Goal: Transaction & Acquisition: Purchase product/service

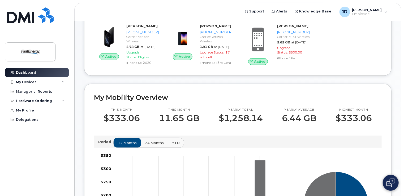
scroll to position [98, 0]
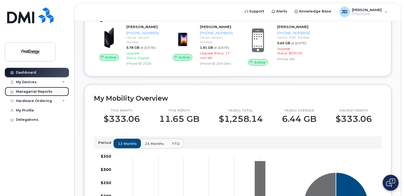
click at [31, 91] on div "Managerial Reports" at bounding box center [34, 92] width 36 height 4
click at [28, 91] on div "Managerial Reports" at bounding box center [34, 92] width 36 height 4
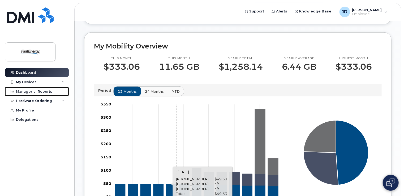
scroll to position [151, 0]
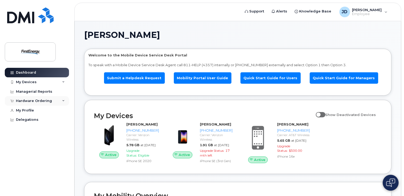
click at [62, 101] on icon at bounding box center [63, 101] width 3 height 3
click at [30, 120] on div "New Order" at bounding box center [28, 121] width 20 height 5
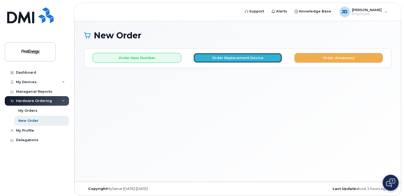
click at [245, 57] on button "Order Replacement Device" at bounding box center [237, 58] width 89 height 10
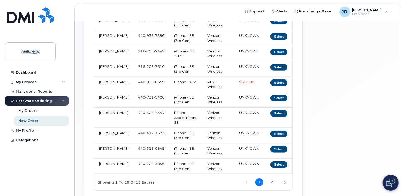
scroll to position [106, 0]
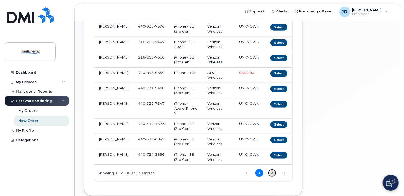
click at [273, 169] on link "2" at bounding box center [272, 173] width 8 height 8
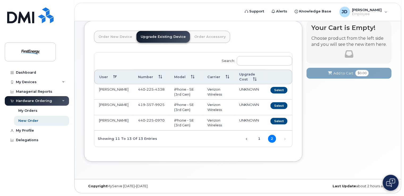
scroll to position [27, 0]
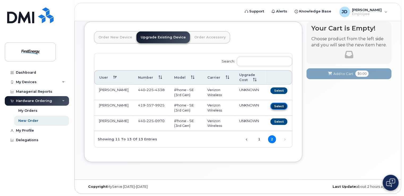
click at [279, 105] on button "Select" at bounding box center [278, 106] width 17 height 7
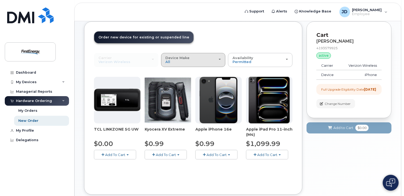
click at [220, 58] on div "Device Make All Cell Phone iPhone Modem Tablet" at bounding box center [193, 60] width 55 height 8
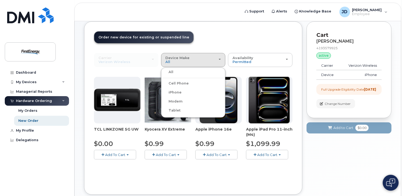
click at [187, 72] on div "All" at bounding box center [193, 72] width 62 height 6
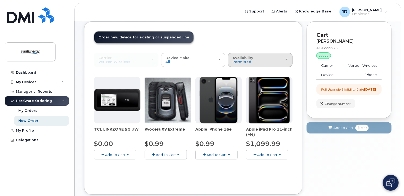
click at [287, 58] on div "Availability Permitted All" at bounding box center [259, 60] width 55 height 8
click at [241, 71] on label "Permitted" at bounding box center [241, 72] width 25 height 6
click at [0, 0] on input "Permitted" at bounding box center [0, 0] width 0 height 0
click at [214, 157] on button "Add To Cart" at bounding box center [216, 154] width 42 height 9
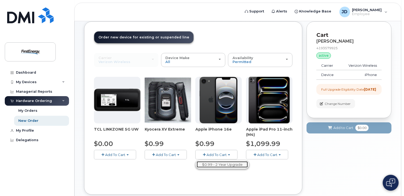
click at [220, 165] on link "$0.99 - 2 Year Upgrade" at bounding box center [222, 165] width 51 height 7
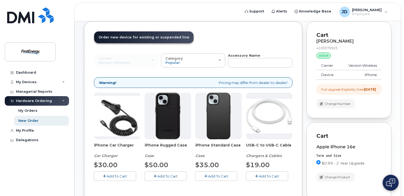
click at [113, 176] on span "Add To Cart" at bounding box center [117, 176] width 20 height 4
click at [161, 176] on span "Add To Cart" at bounding box center [168, 176] width 20 height 4
click at [261, 178] on span "Add To Cart" at bounding box center [269, 176] width 20 height 4
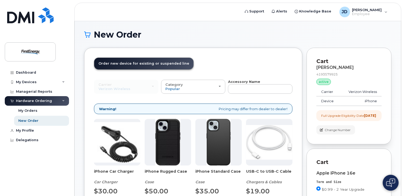
scroll to position [0, 0]
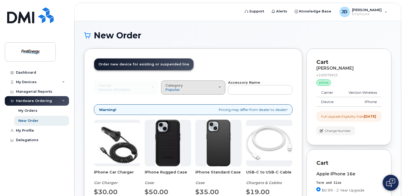
click at [220, 87] on span "button" at bounding box center [220, 87] width 2 height 1
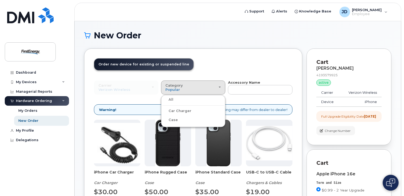
click at [232, 62] on header "Order New Device Upgrade Existing Device Order Accessory Order new device and n…" at bounding box center [193, 69] width 198 height 22
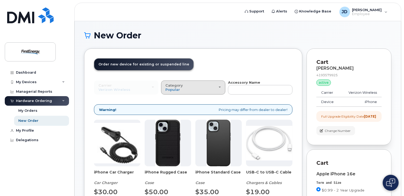
click at [220, 85] on div "Category Popular" at bounding box center [193, 88] width 55 height 8
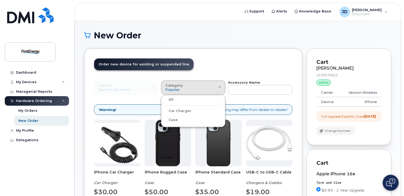
click at [196, 100] on div "All" at bounding box center [193, 100] width 62 height 6
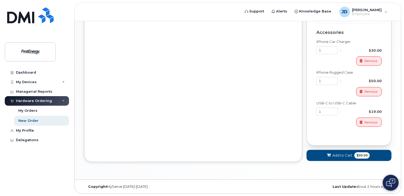
scroll to position [196, 0]
click at [338, 155] on span "Add to Cart" at bounding box center [342, 155] width 20 height 5
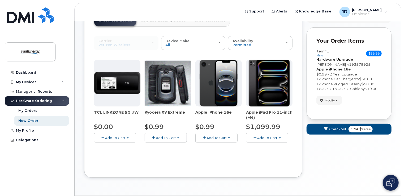
scroll to position [53, 0]
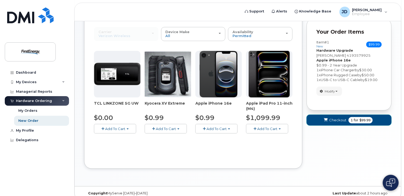
click at [332, 121] on span "Checkout" at bounding box center [337, 120] width 17 height 5
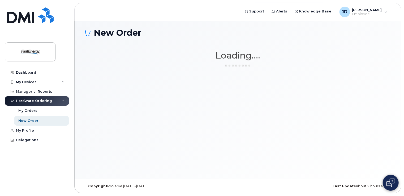
scroll to position [2, 0]
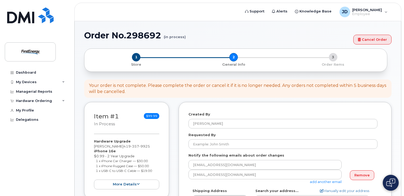
select select
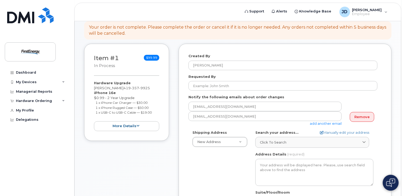
scroll to position [53, 0]
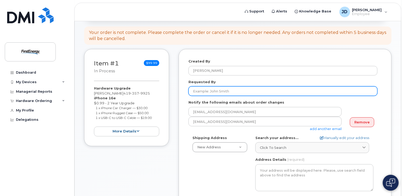
click at [214, 90] on input "Requested By" at bounding box center [282, 92] width 189 height 10
type input "D"
type input "Jacobs. Daniel S"
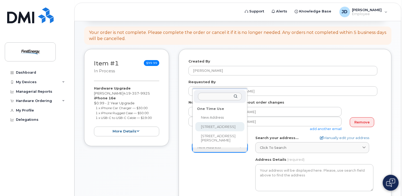
select select "6326 Lake Ave"
type textarea "6326 Lake Ave ELYRIA OH 44035-1116 UNITED STATES"
type input "Subs"
type input "[PERSON_NAME]"
type input "2162057446"
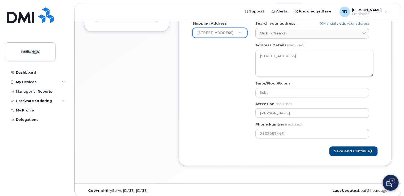
scroll to position [171, 0]
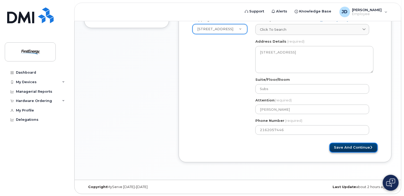
click at [349, 148] on button "Save and Continue" at bounding box center [353, 148] width 48 height 10
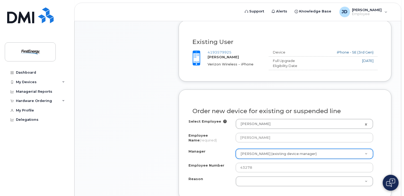
scroll to position [239, 0]
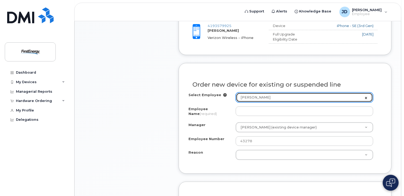
select select "1662235"
click at [366, 97] on link "Select Employee to assign to this device" at bounding box center [304, 98] width 137 height 10
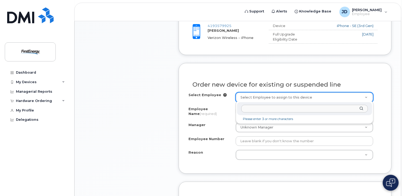
click at [283, 109] on input "text" at bounding box center [304, 109] width 127 height 8
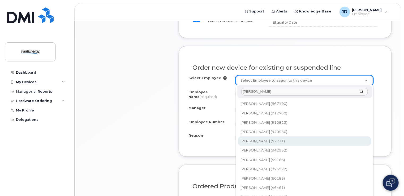
scroll to position [292, 0]
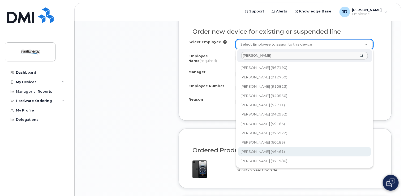
type input "koontz"
type input "2065706"
type input "[PERSON_NAME]"
type input "46461"
select select "2079349"
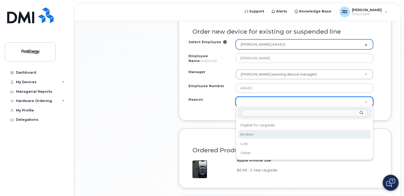
select select "broken"
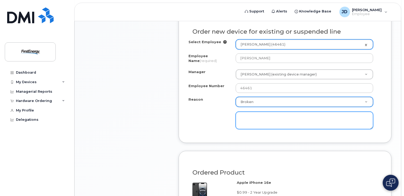
click at [289, 118] on textarea at bounding box center [304, 121] width 137 height 18
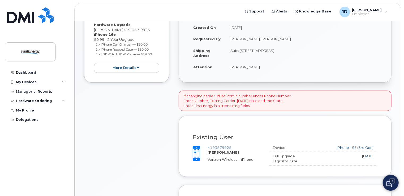
scroll to position [113, 0]
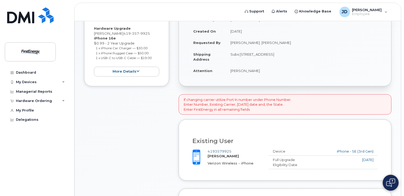
type textarea "No longer takes a charge"
click at [213, 150] on link "4193579925" at bounding box center [220, 151] width 24 height 4
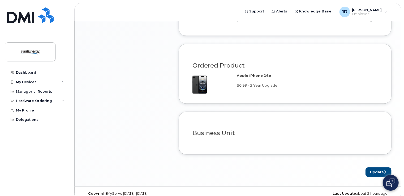
scroll to position [405, 0]
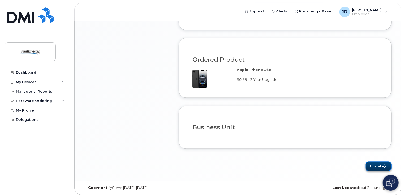
click at [378, 166] on button "Update" at bounding box center [378, 167] width 26 height 10
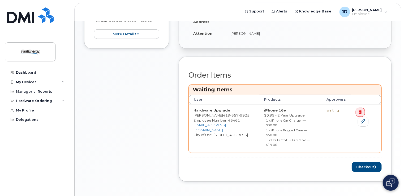
scroll to position [178, 0]
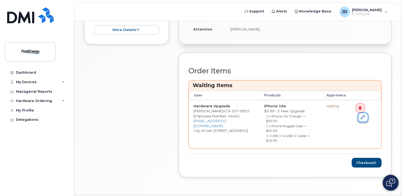
click at [365, 115] on icon at bounding box center [363, 117] width 4 height 4
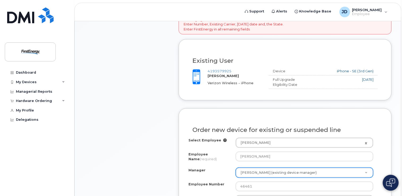
scroll to position [166, 0]
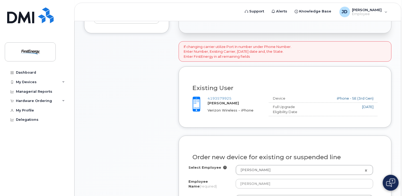
click at [195, 100] on span at bounding box center [196, 104] width 16 height 16
click at [213, 97] on link "4193579925" at bounding box center [220, 98] width 24 height 4
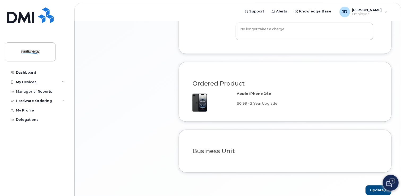
scroll to position [405, 0]
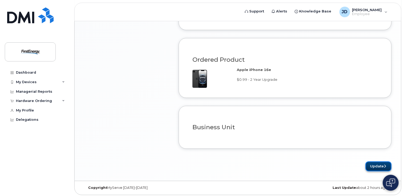
click at [377, 164] on button "Update" at bounding box center [378, 167] width 26 height 10
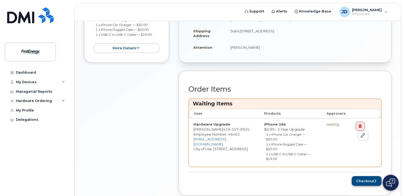
scroll to position [178, 0]
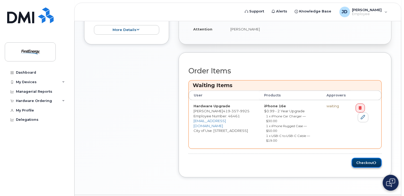
click at [359, 158] on button "Checkout" at bounding box center [367, 163] width 30 height 10
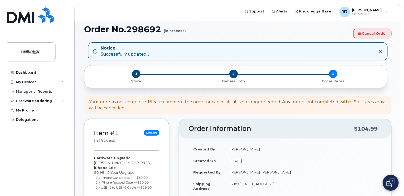
scroll to position [0, 0]
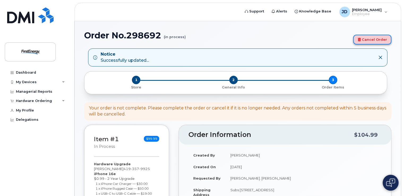
click at [368, 39] on link "Cancel Order" at bounding box center [372, 40] width 38 height 10
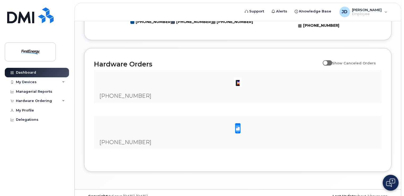
scroll to position [363, 0]
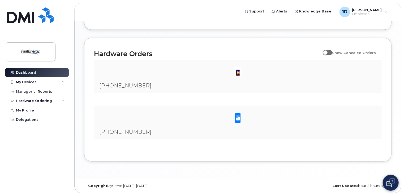
click at [327, 51] on input "Show Canceled Orders" at bounding box center [325, 50] width 4 height 4
click at [329, 52] on span at bounding box center [328, 52] width 10 height 5
click at [327, 52] on input "Show Canceled Orders" at bounding box center [325, 50] width 4 height 4
checkbox input "false"
click at [34, 102] on div "Hardware Ordering" at bounding box center [34, 101] width 36 height 4
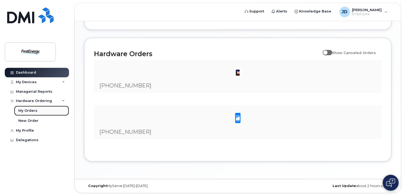
click at [31, 111] on div "My Orders" at bounding box center [27, 111] width 19 height 5
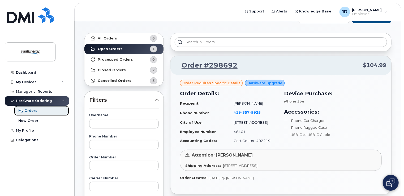
scroll to position [27, 0]
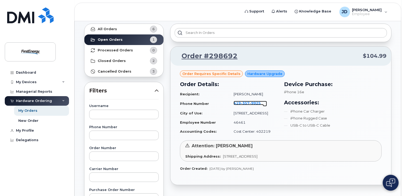
click at [246, 103] on span "357" at bounding box center [245, 103] width 9 height 4
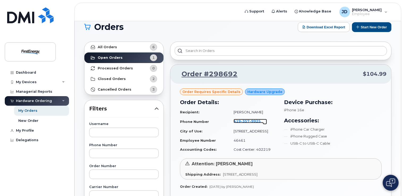
scroll to position [0, 0]
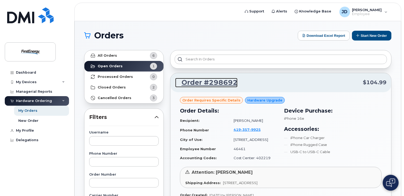
click at [221, 84] on link "Order #298692" at bounding box center [206, 83] width 62 height 10
